Goal: Information Seeking & Learning: Check status

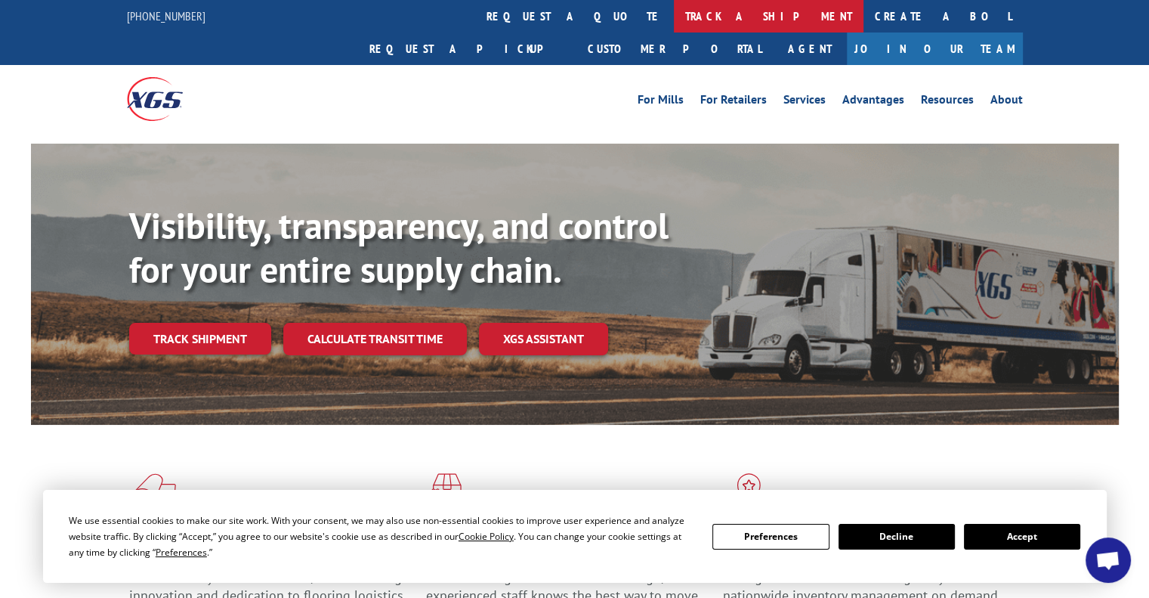
click at [674, 23] on link "track a shipment" at bounding box center [769, 16] width 190 height 32
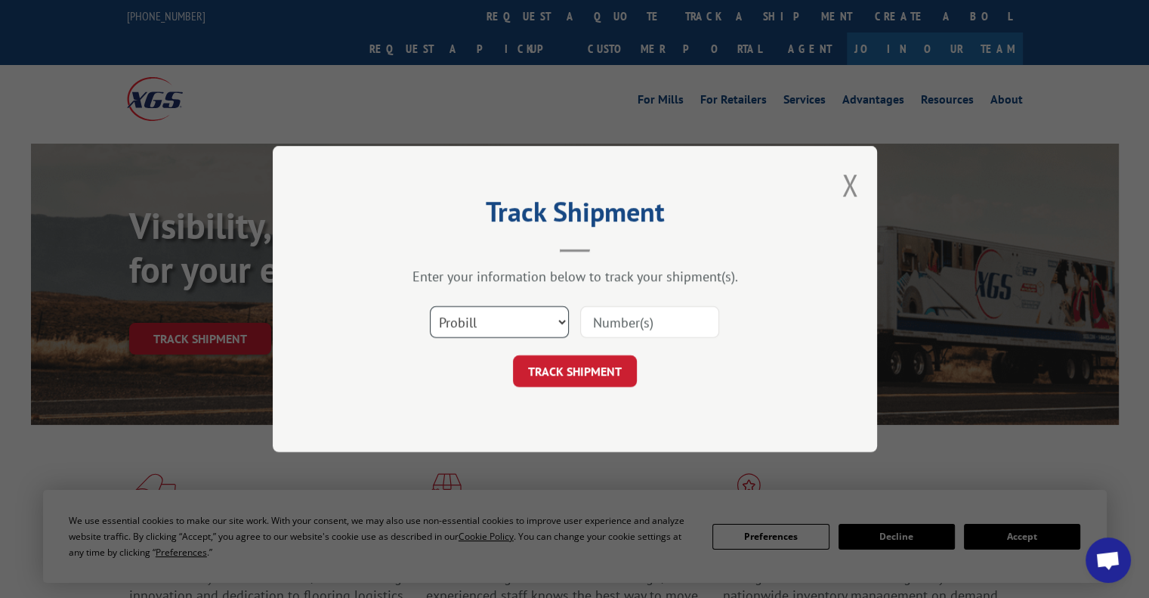
click at [508, 317] on select "Select category... Probill BOL PO" at bounding box center [499, 322] width 139 height 32
select select "bol"
click at [430, 306] on select "Select category... Probill BOL PO" at bounding box center [499, 322] width 139 height 32
drag, startPoint x: 518, startPoint y: 392, endPoint x: 629, endPoint y: 319, distance: 133.1
click at [629, 319] on div "Track Shipment Enter your information below to track your shipment(s). Select c…" at bounding box center [575, 299] width 604 height 306
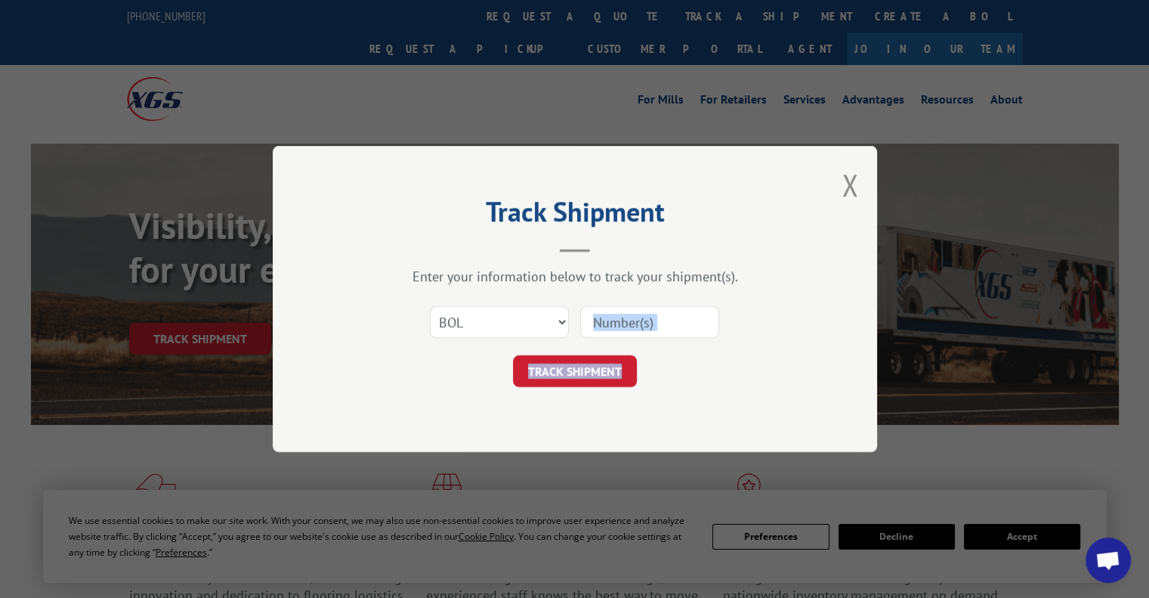
click at [629, 319] on input at bounding box center [649, 322] width 139 height 32
paste input "477382"
type input "477382"
click at [586, 369] on button "TRACK SHIPMENT" at bounding box center [575, 371] width 124 height 32
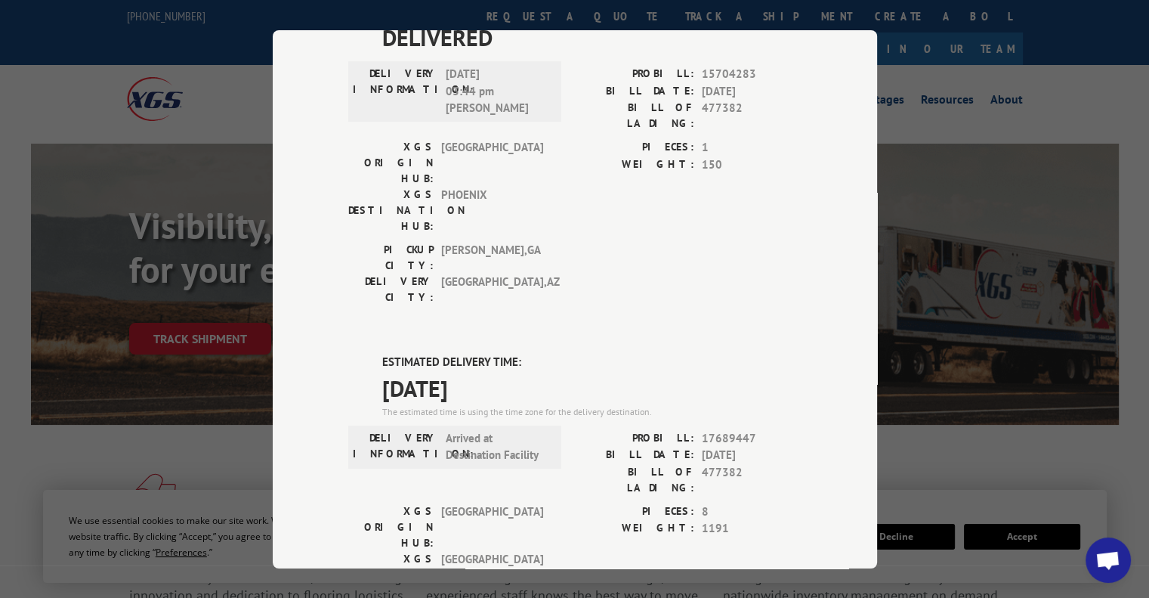
scroll to position [799, 0]
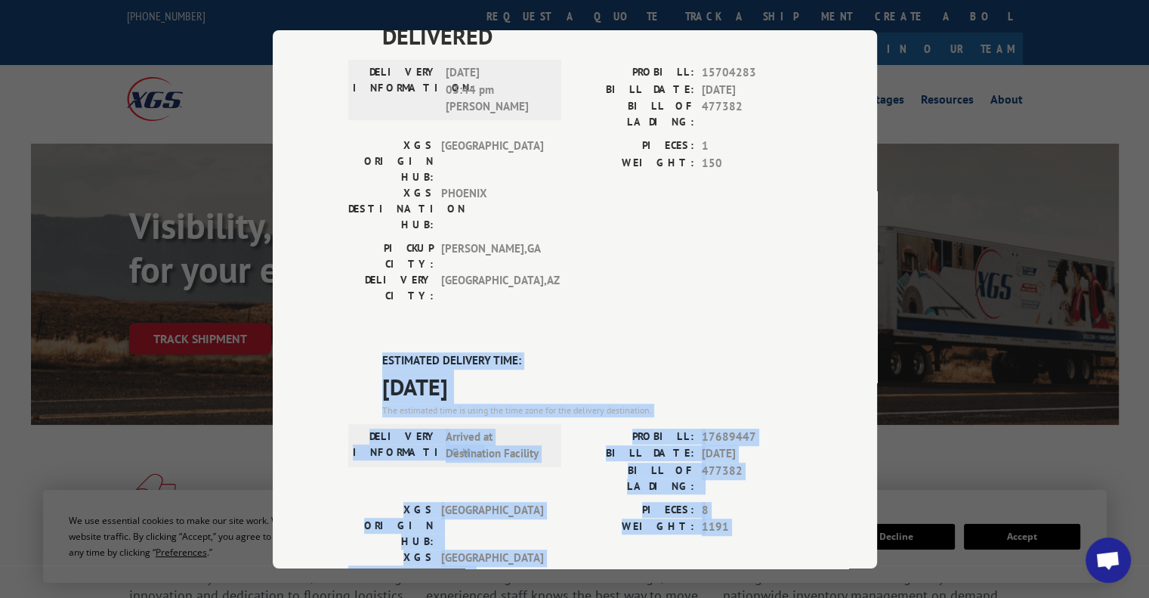
drag, startPoint x: 372, startPoint y: 88, endPoint x: 746, endPoint y: 314, distance: 437.6
click at [292, 311] on div "Track Shipment DELIVERED DELIVERY INFORMATION: PROBILL: 9753379 BILL DATE: [DAT…" at bounding box center [575, 299] width 604 height 538
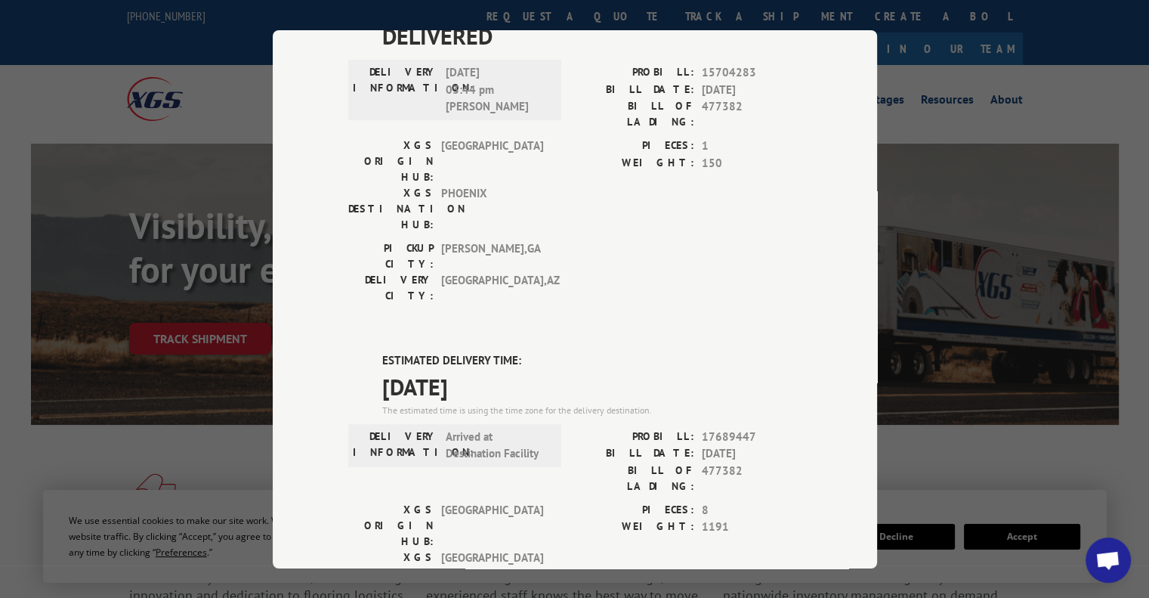
click at [178, 380] on div "Track Shipment DELIVERED DELIVERY INFORMATION: PROBILL: 9753379 BILL DATE: [DAT…" at bounding box center [574, 299] width 1149 height 598
